Goal: Task Accomplishment & Management: Manage account settings

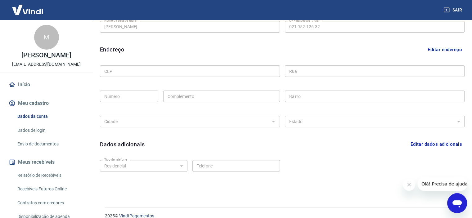
scroll to position [179, 0]
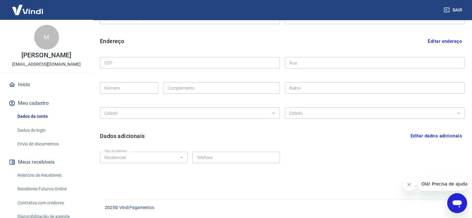
click at [44, 129] on link "Dados de login" at bounding box center [50, 130] width 71 height 13
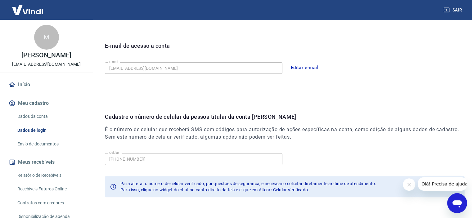
scroll to position [148, 0]
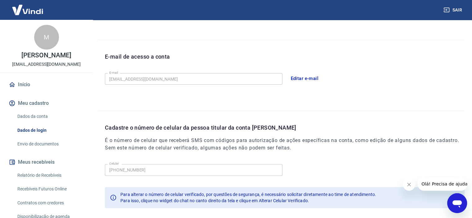
click at [301, 79] on button "Editar e-mail" at bounding box center [305, 78] width 35 height 13
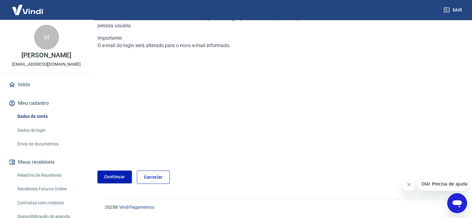
scroll to position [73, 0]
click at [122, 175] on link "Continuar" at bounding box center [115, 177] width 34 height 13
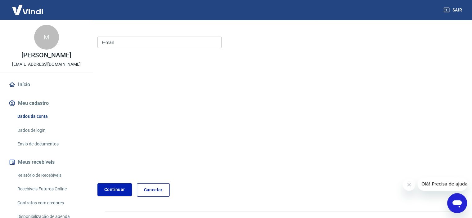
scroll to position [86, 0]
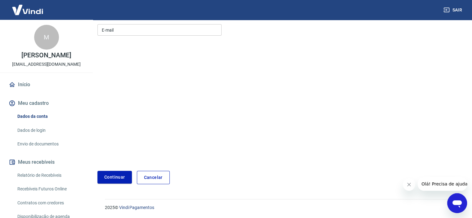
click at [156, 31] on input "E-mail" at bounding box center [160, 29] width 124 height 11
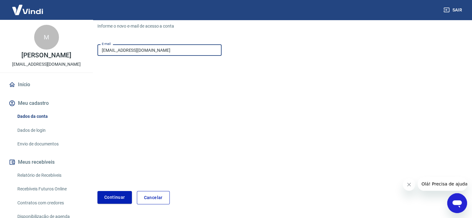
scroll to position [55, 0]
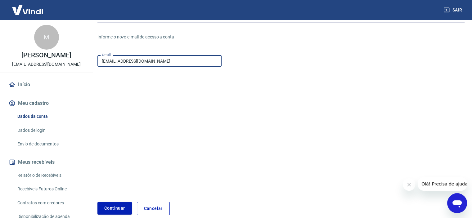
type input "[EMAIL_ADDRESS][DOMAIN_NAME]"
click at [342, 80] on form "E-mail matheus.noronha@adicel.com.br E-mail Continuar Cancelar" at bounding box center [220, 134] width 245 height 163
click at [111, 212] on button "Continuar" at bounding box center [115, 208] width 34 height 13
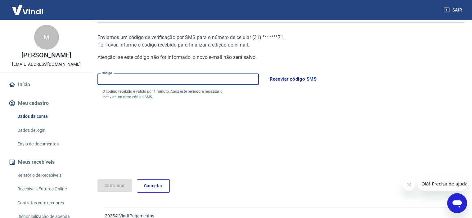
click at [191, 82] on input "Código" at bounding box center [179, 79] width 162 height 11
type input "284763"
click at [117, 185] on button "Continuar" at bounding box center [115, 186] width 34 height 13
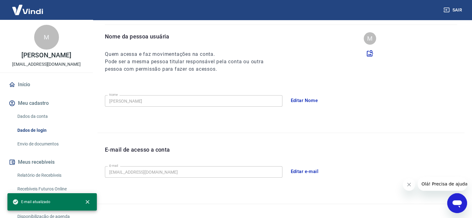
scroll to position [171, 0]
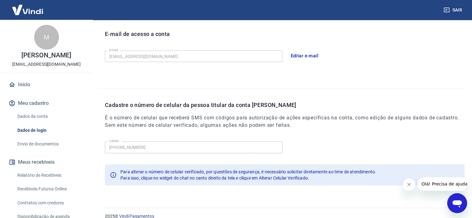
click at [178, 65] on div "E-mail matheus.noronha@adicel.com.br E-mail Editar e-mail" at bounding box center [285, 57] width 360 height 18
